Goal: Information Seeking & Learning: Check status

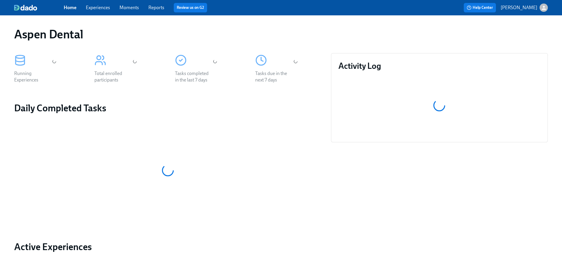
click at [156, 9] on link "Reports" at bounding box center [156, 8] width 16 height 6
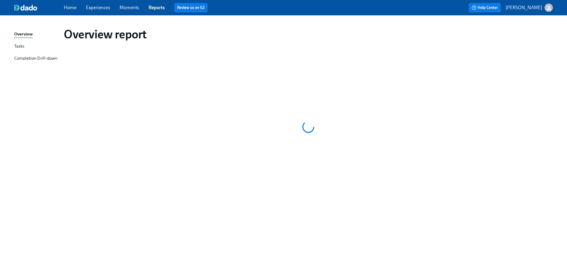
click at [25, 57] on div "Completion Drill-down" at bounding box center [35, 58] width 43 height 7
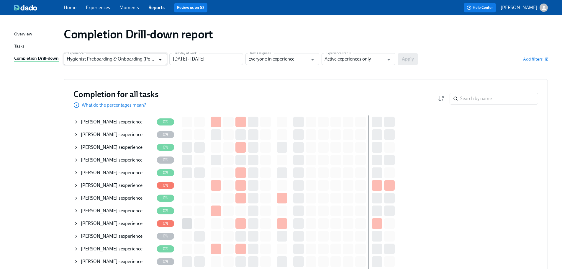
click at [163, 59] on icon "Open" at bounding box center [160, 59] width 8 height 8
click at [207, 59] on input "[DATE] - [DATE]" at bounding box center [206, 59] width 74 height 12
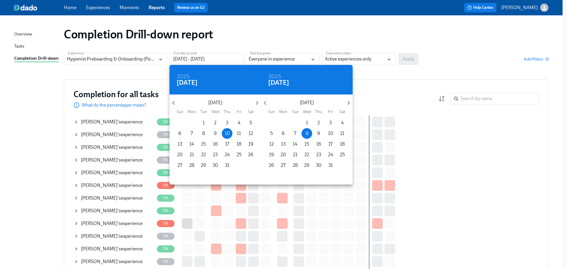
click at [395, 71] on div at bounding box center [283, 134] width 567 height 269
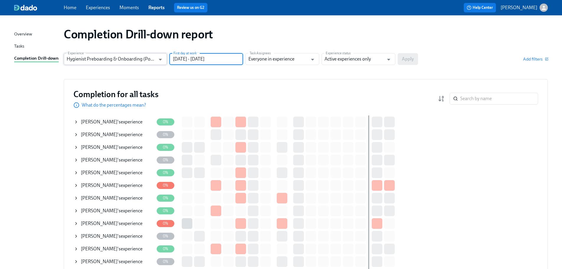
click at [120, 57] on input "Hygienist Preboarding & Onboarding (Post-pilot roll-out)" at bounding box center [111, 59] width 89 height 12
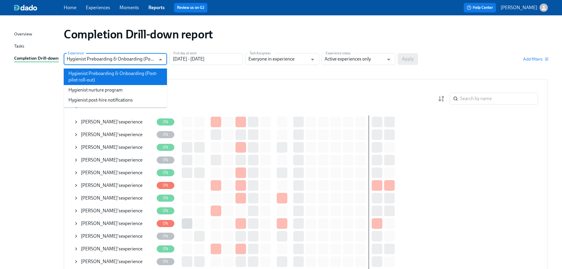
click at [112, 75] on li "Hygienist Preboarding & Onboarding (Post-pilot roll-out)" at bounding box center [115, 76] width 103 height 17
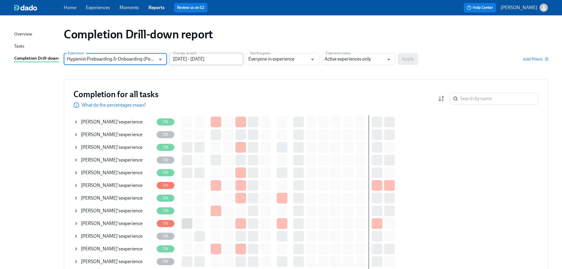
click at [235, 60] on input "[DATE] - [DATE]" at bounding box center [206, 59] width 74 height 12
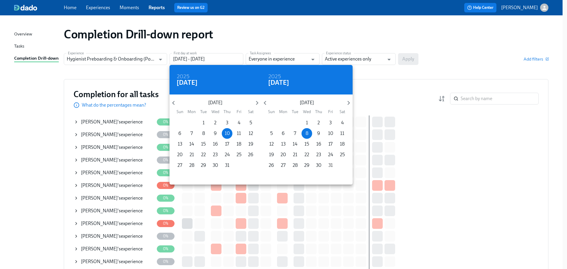
click at [332, 165] on p "31" at bounding box center [330, 165] width 4 height 6
click at [346, 104] on icon "button" at bounding box center [348, 103] width 8 height 8
click at [272, 177] on p "30" at bounding box center [271, 176] width 5 height 6
type input "[DATE] - [DATE]"
click at [410, 60] on div at bounding box center [283, 134] width 567 height 269
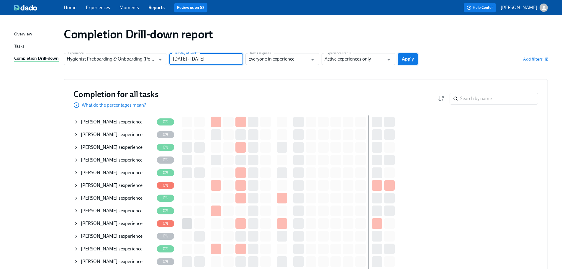
click at [411, 57] on span "Apply" at bounding box center [408, 59] width 12 height 6
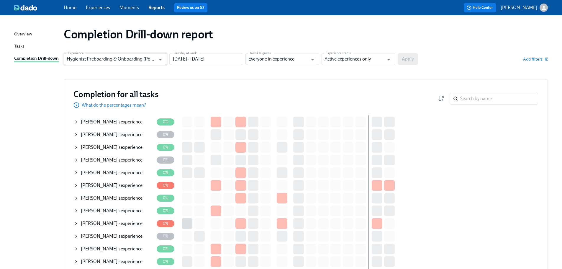
click at [116, 59] on input "Hygienist Preboarding & Onboarding (Post-pilot roll-out)" at bounding box center [111, 59] width 89 height 12
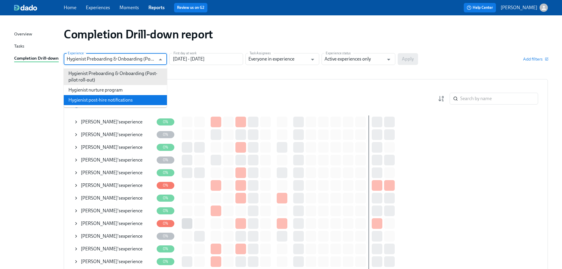
click at [113, 104] on li "Hygienist post-hire notifications" at bounding box center [115, 100] width 103 height 10
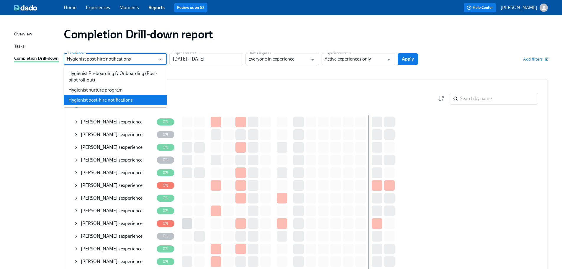
click at [139, 61] on input "Hygienist post-hire notifications" at bounding box center [111, 59] width 89 height 12
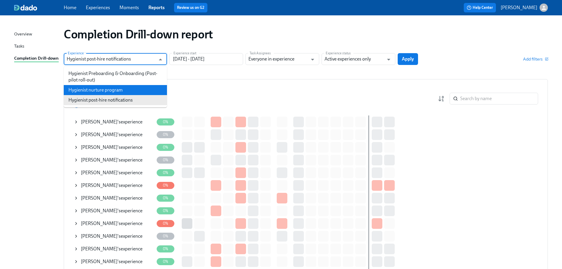
click at [121, 91] on li "Hygienist nurture program" at bounding box center [115, 90] width 103 height 10
type input "Hygienist nurture program"
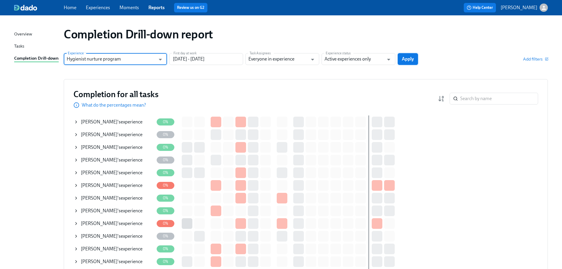
click at [406, 60] on span "Apply" at bounding box center [408, 59] width 12 height 6
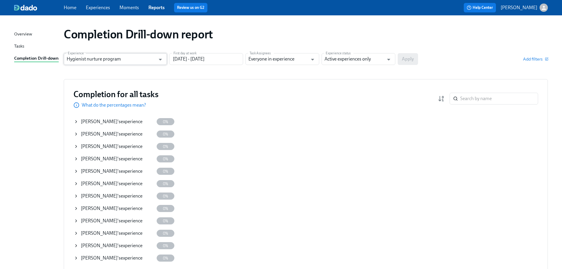
click at [110, 63] on input "Hygienist nurture program" at bounding box center [111, 59] width 89 height 12
